Goal: Obtain resource: Download file/media

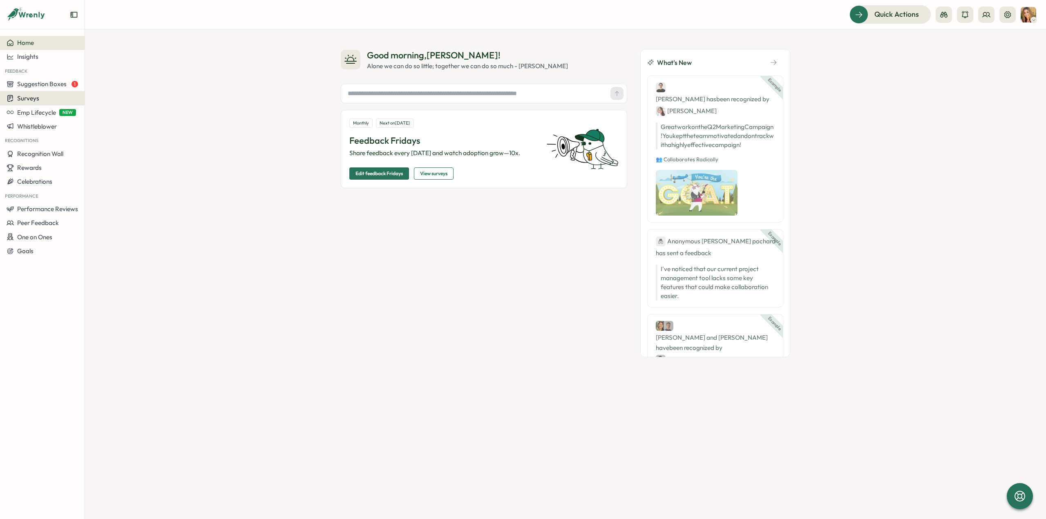
click at [34, 98] on span "Surveys" at bounding box center [28, 98] width 22 height 8
click at [107, 85] on div "Insights" at bounding box center [117, 82] width 61 height 9
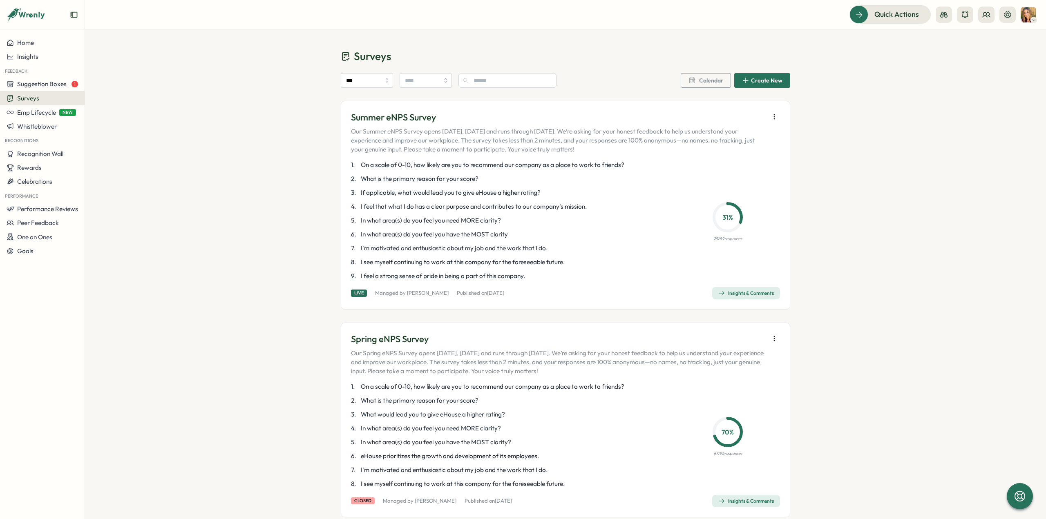
click at [718, 294] on icon "button" at bounding box center [721, 293] width 7 height 7
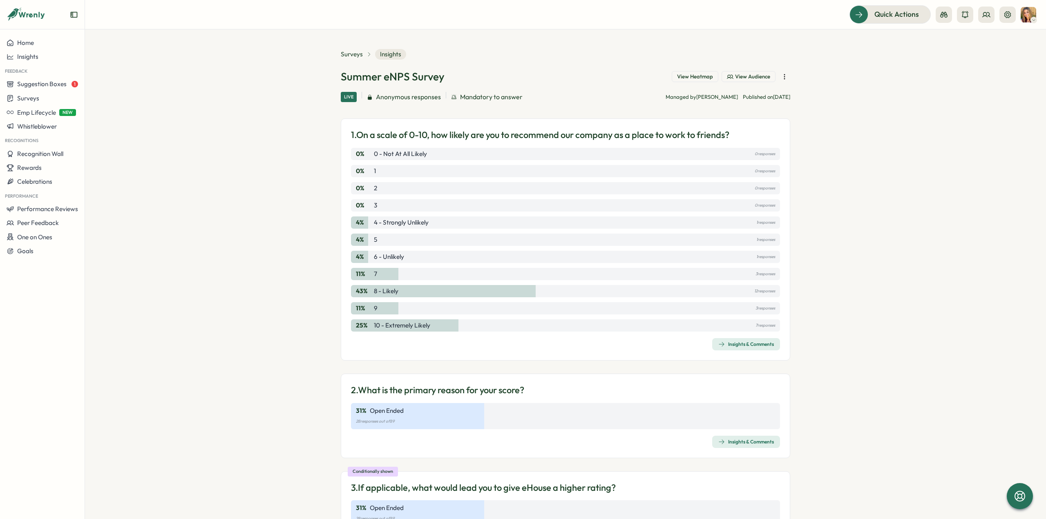
click at [784, 75] on icon "button" at bounding box center [784, 77] width 8 height 8
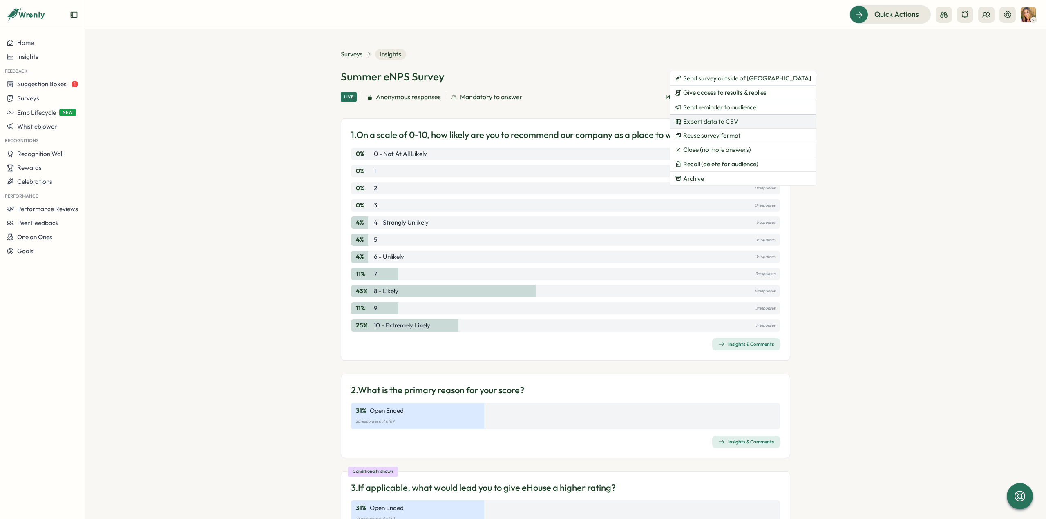
click at [718, 121] on span "Export data to CSV" at bounding box center [710, 121] width 55 height 7
